Goal: Navigation & Orientation: Understand site structure

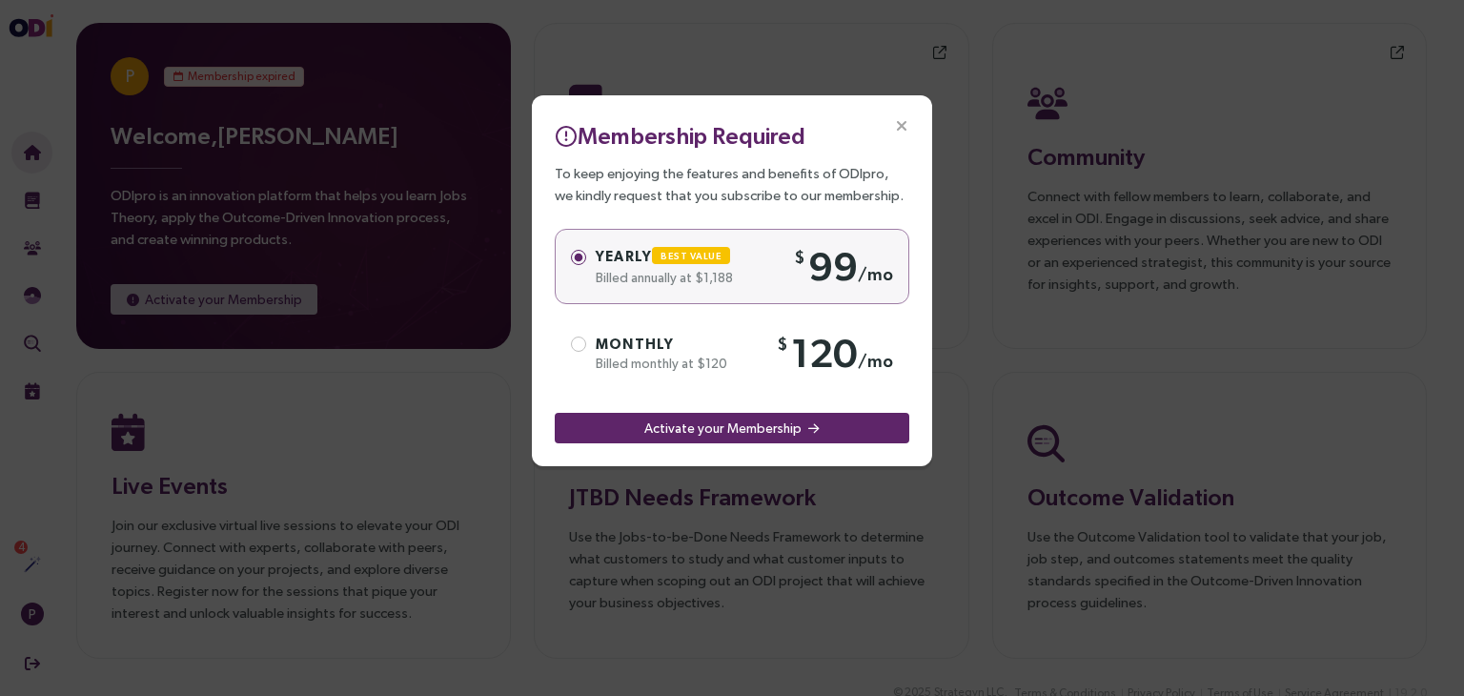
click at [900, 123] on icon "Close" at bounding box center [901, 126] width 17 height 17
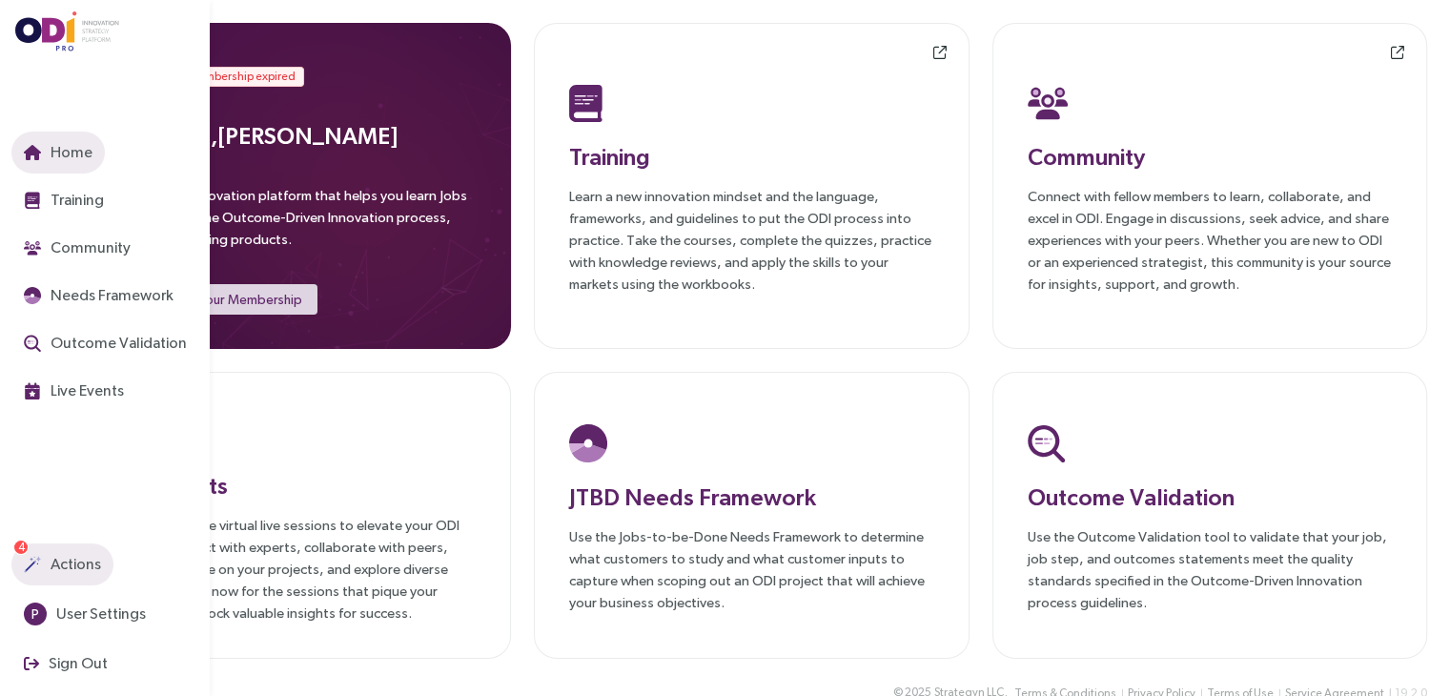
scroll to position [30, 0]
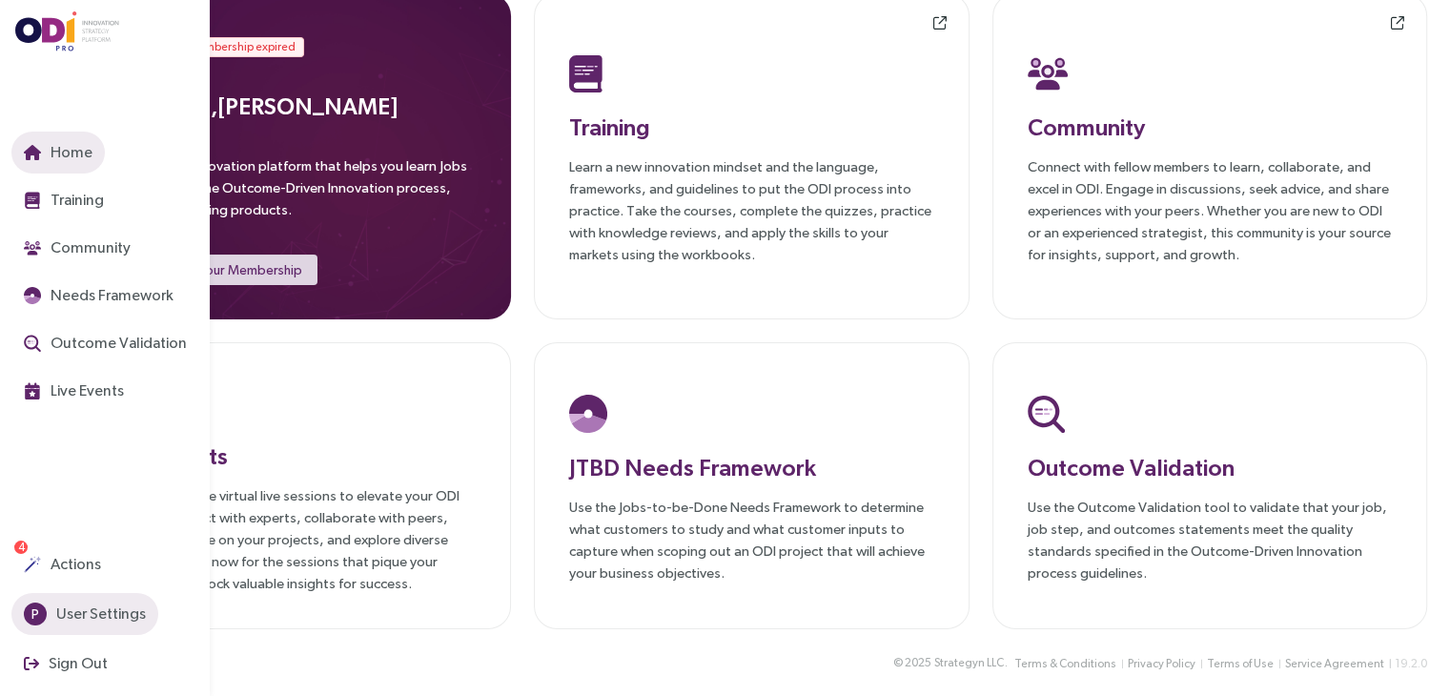
click at [70, 618] on span "User Settings" at bounding box center [98, 613] width 93 height 24
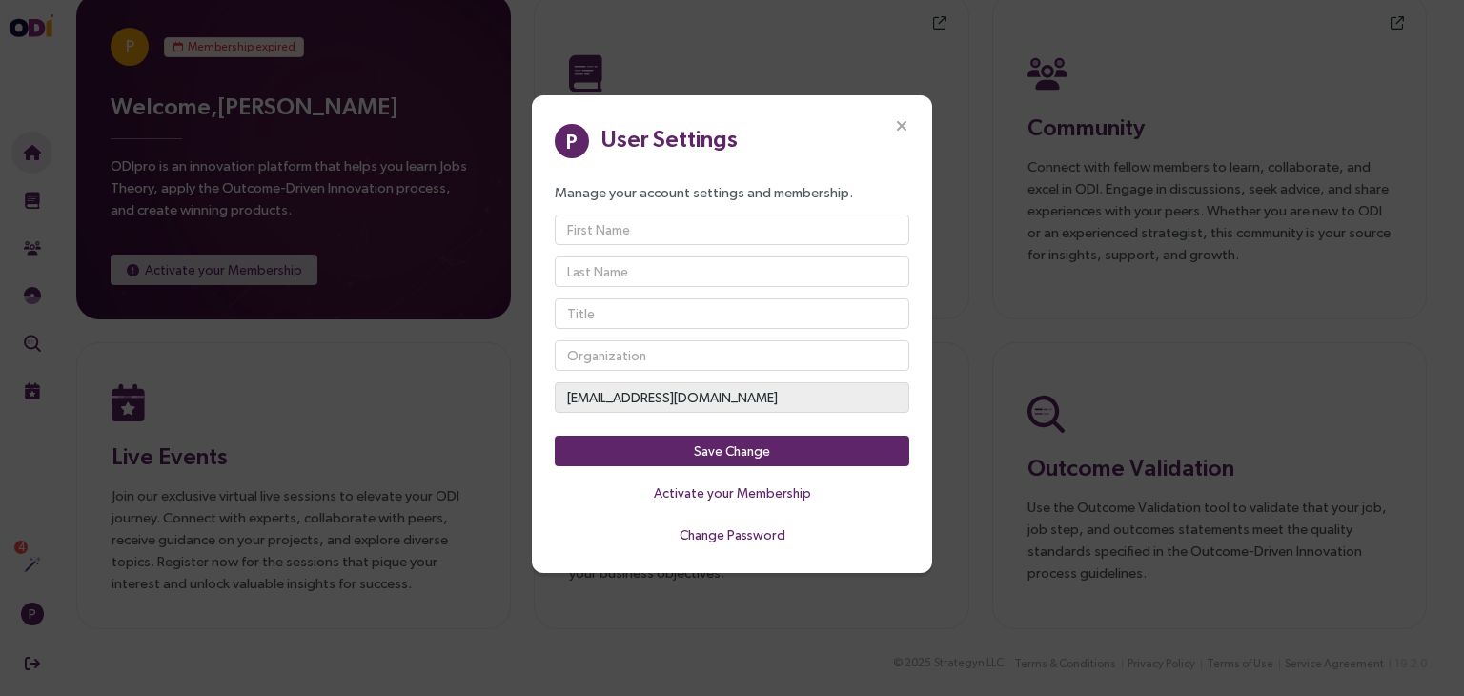
click at [904, 131] on icon "Close" at bounding box center [901, 126] width 17 height 17
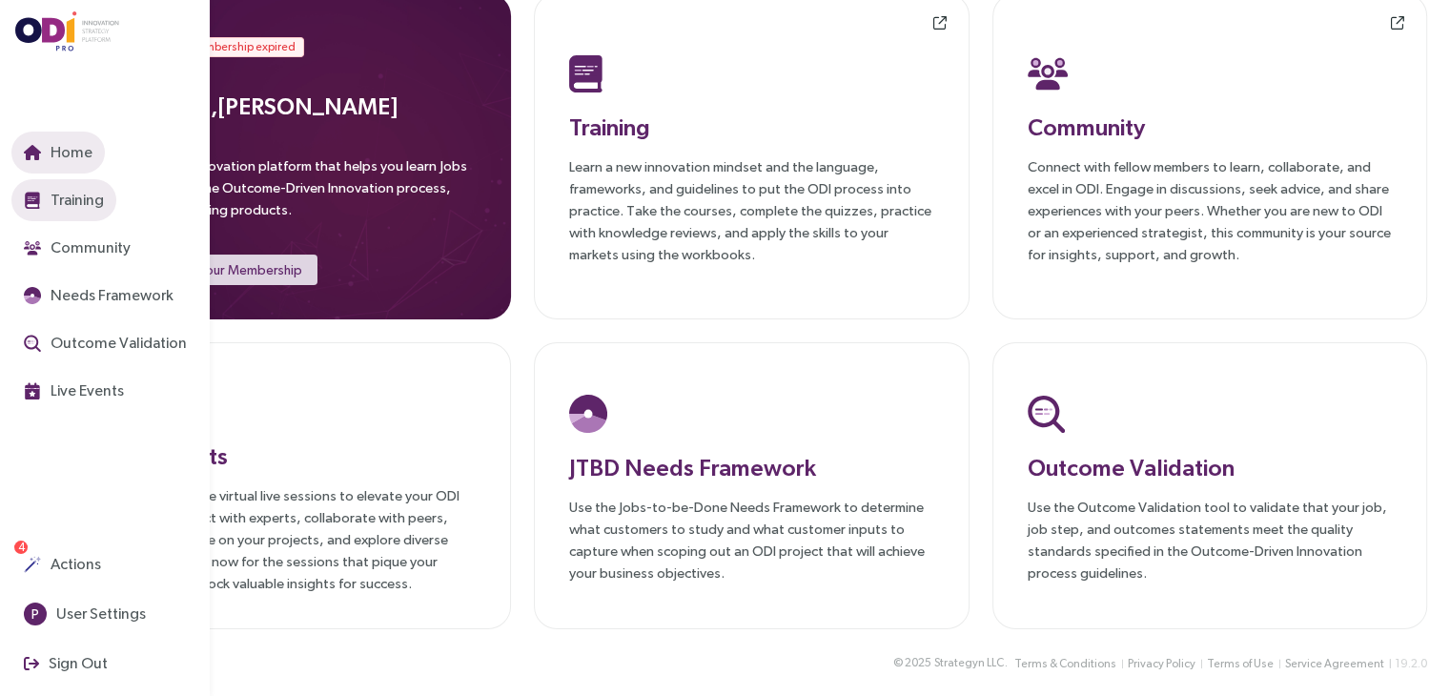
click at [29, 198] on img "button" at bounding box center [32, 200] width 17 height 17
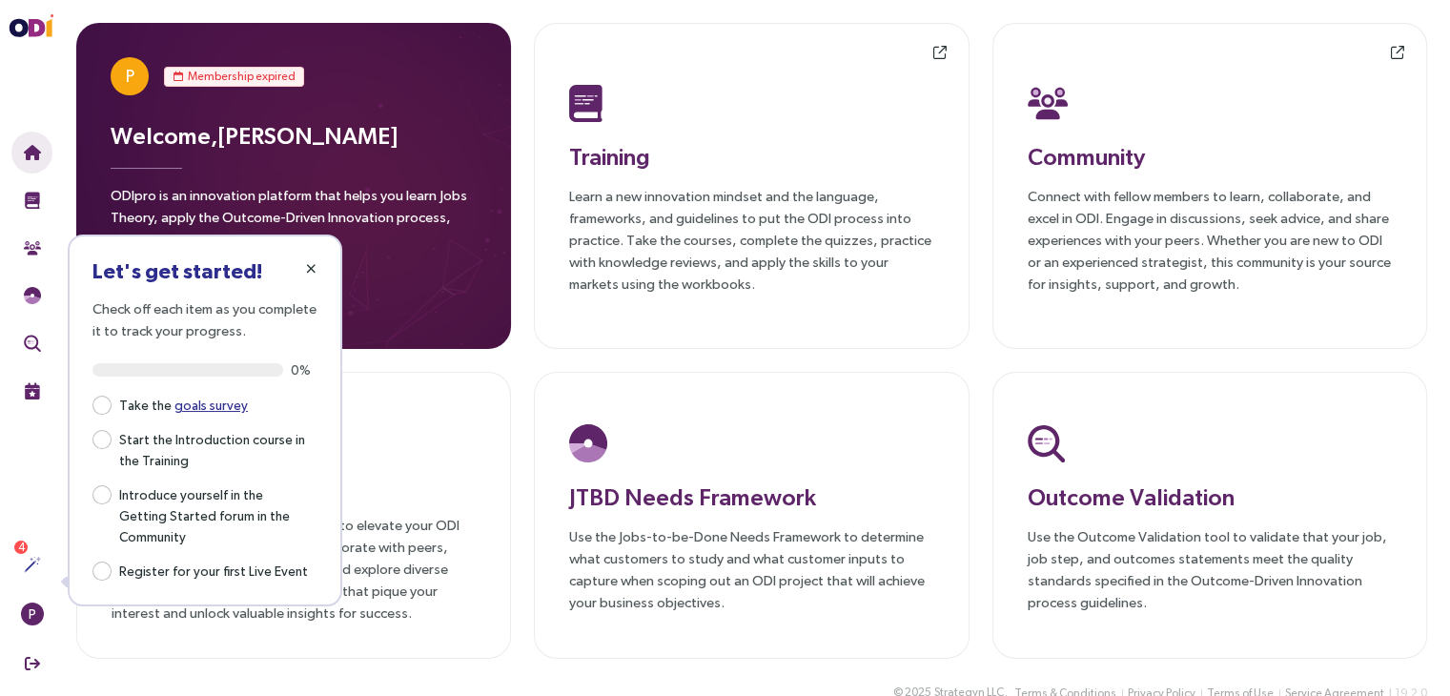
click at [316, 267] on span "button" at bounding box center [310, 268] width 15 height 15
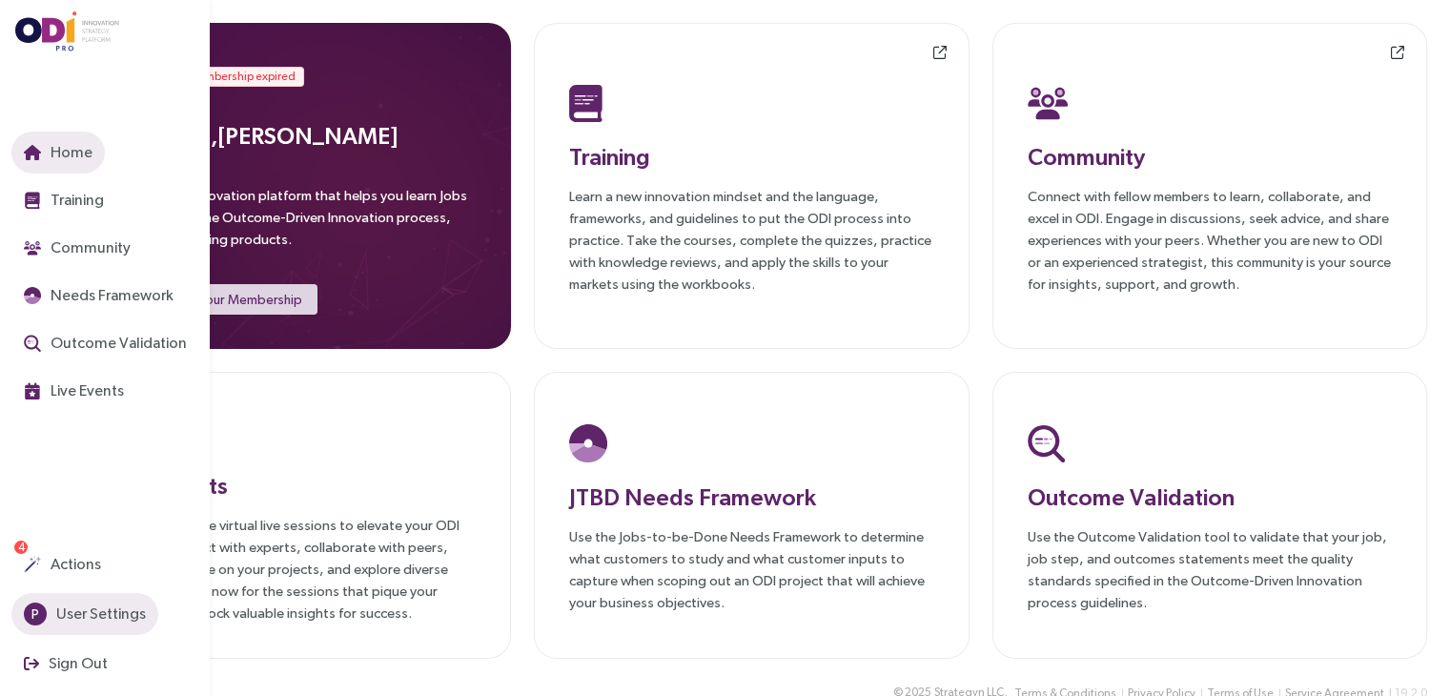
click at [64, 611] on span "User Settings" at bounding box center [98, 613] width 93 height 24
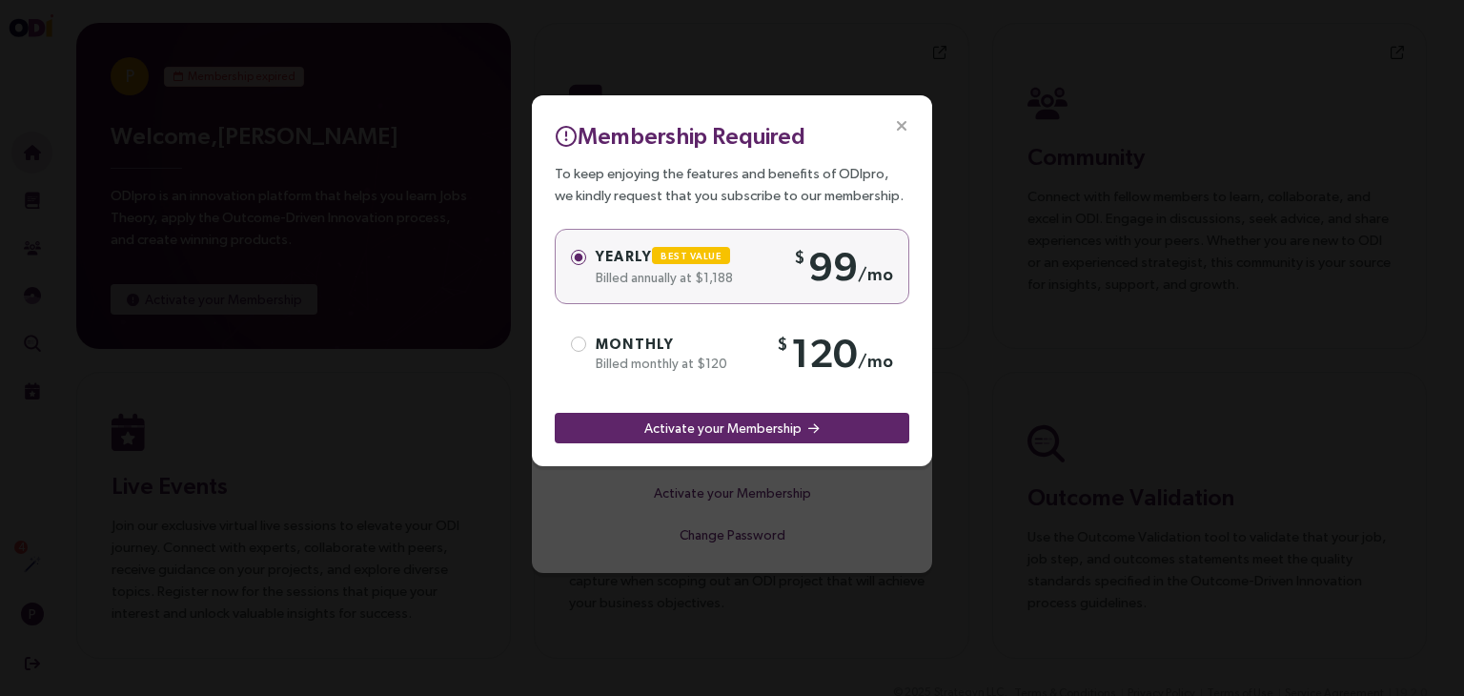
click at [898, 122] on icon "Close" at bounding box center [901, 126] width 17 height 17
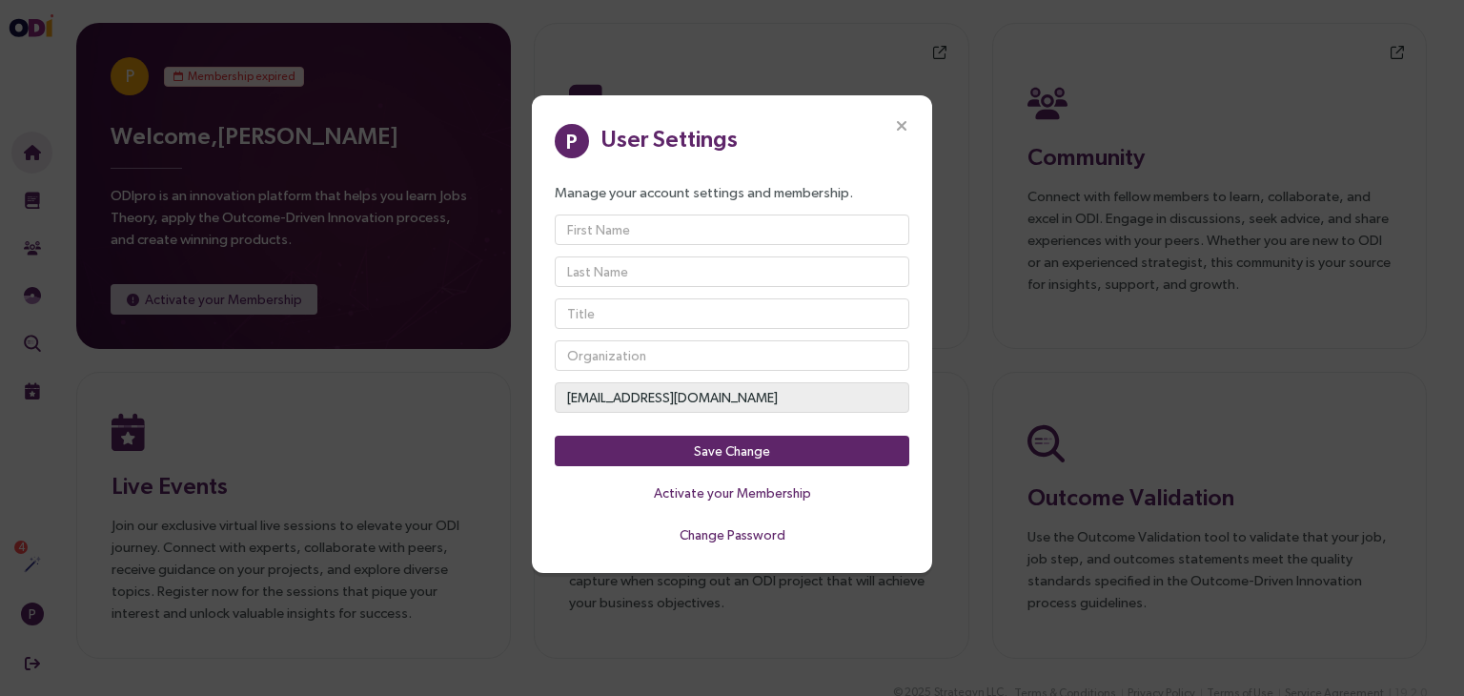
click at [902, 123] on icon "Close" at bounding box center [901, 126] width 17 height 17
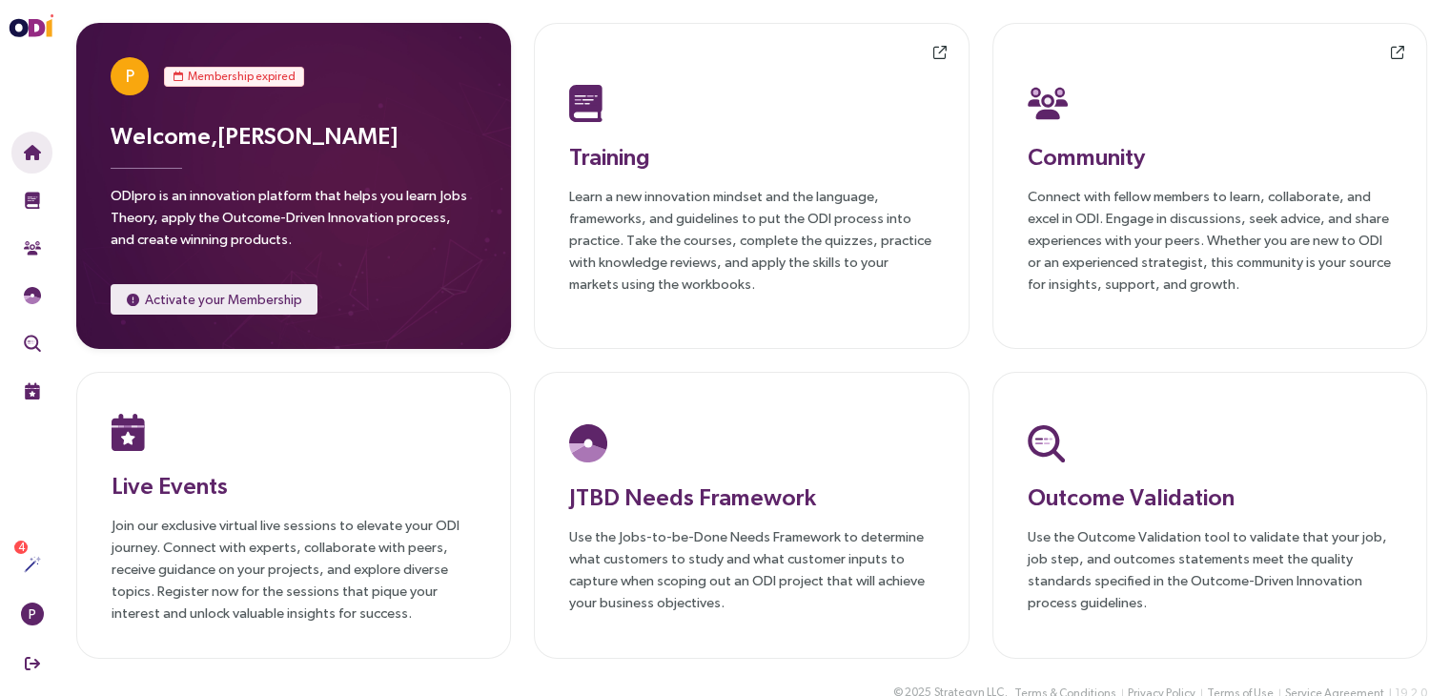
click at [171, 297] on span "Activate your Membership" at bounding box center [223, 299] width 157 height 21
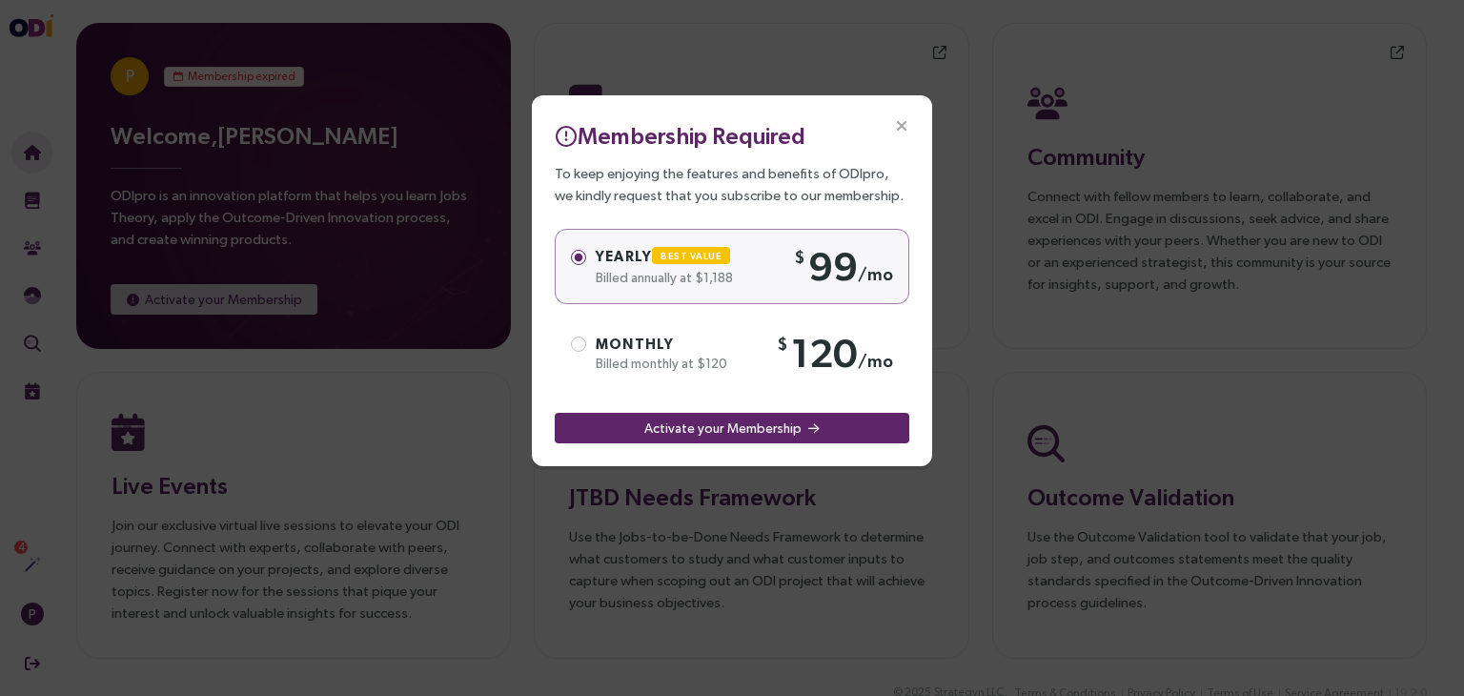
click at [900, 126] on icon "Close" at bounding box center [901, 126] width 17 height 17
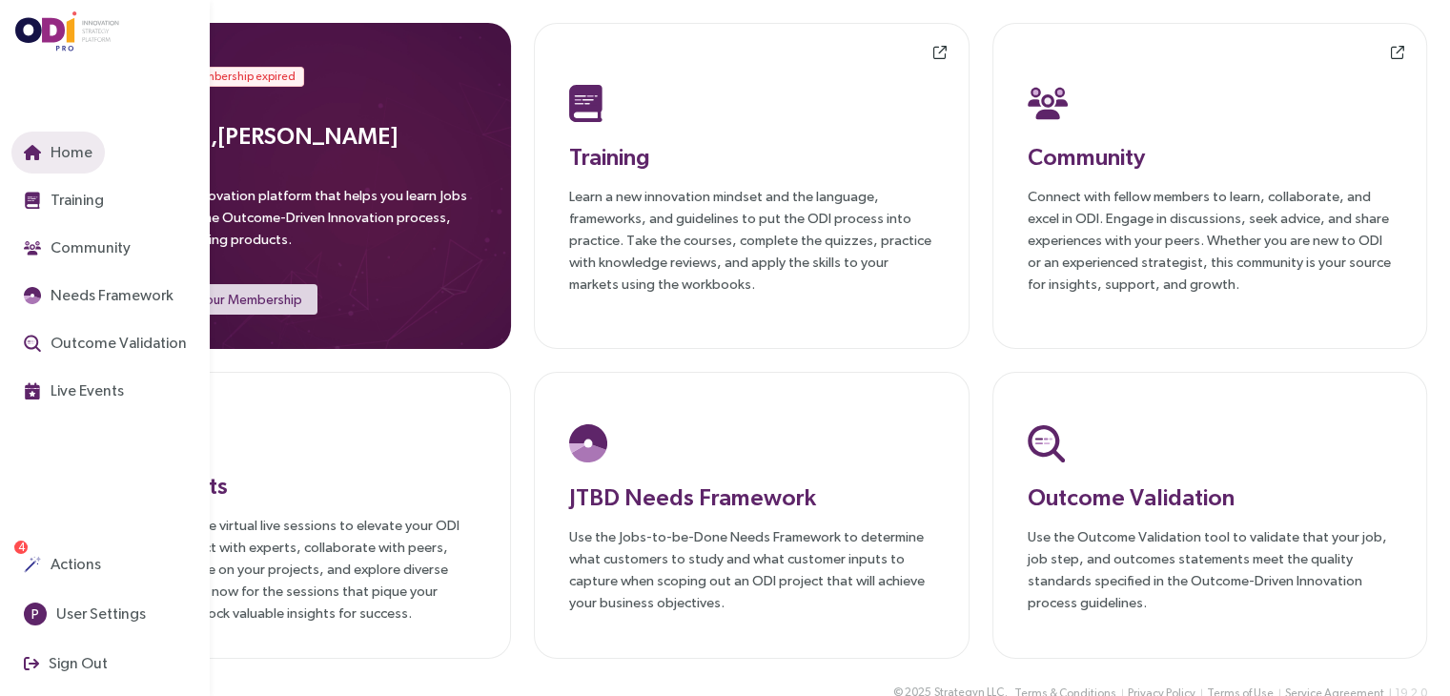
click at [57, 157] on span "Home" at bounding box center [70, 152] width 46 height 24
click at [80, 564] on span "Actions" at bounding box center [74, 564] width 54 height 24
click at [69, 617] on span "User Settings" at bounding box center [98, 613] width 93 height 24
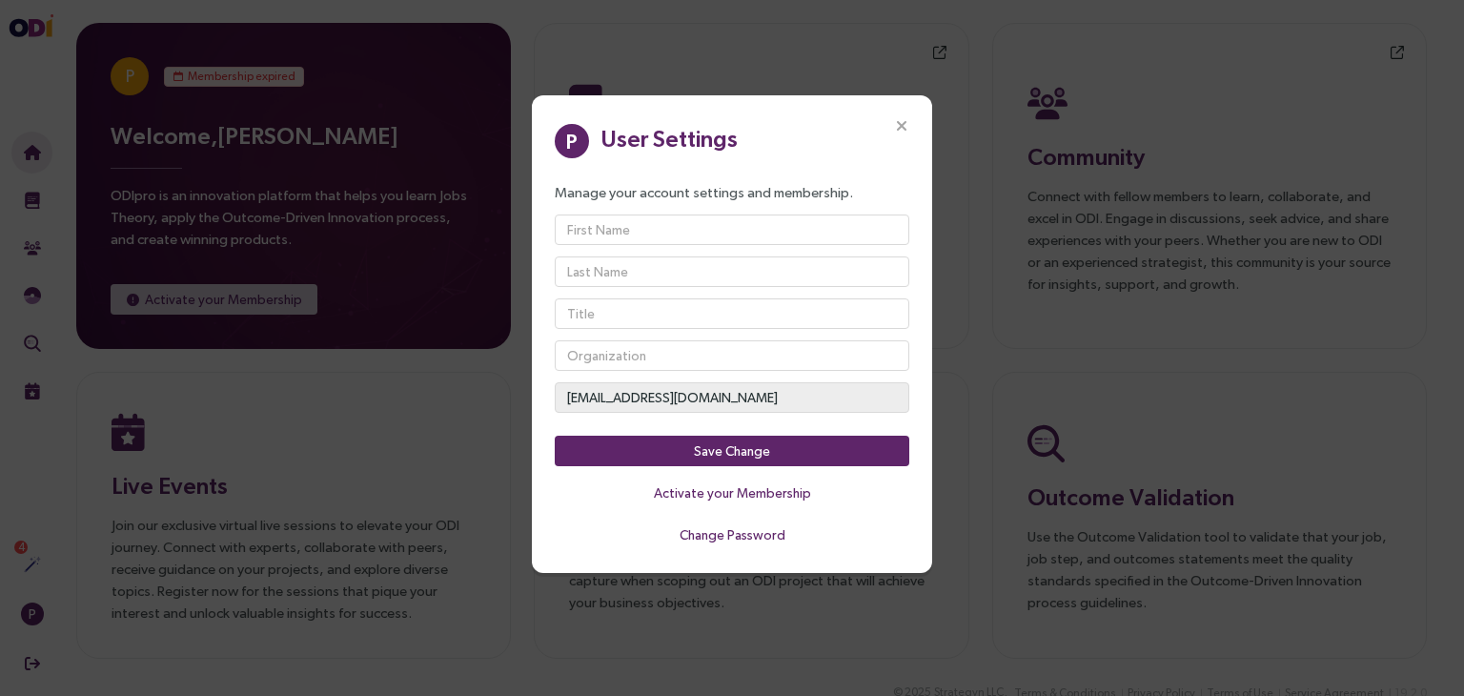
click at [902, 119] on icon "Close" at bounding box center [901, 126] width 17 height 17
